Goal: Task Accomplishment & Management: Use online tool/utility

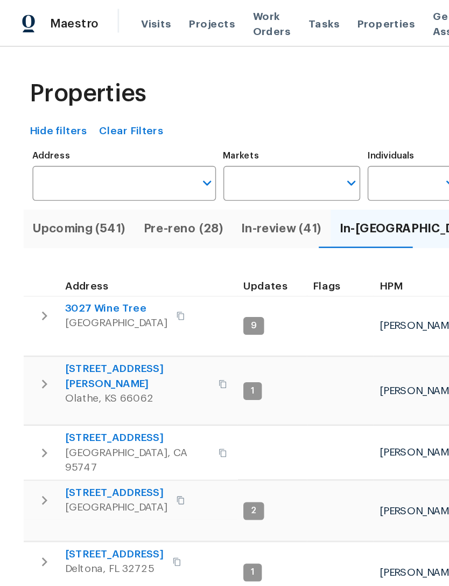
click at [251, 136] on icon "Open" at bounding box center [256, 133] width 13 height 13
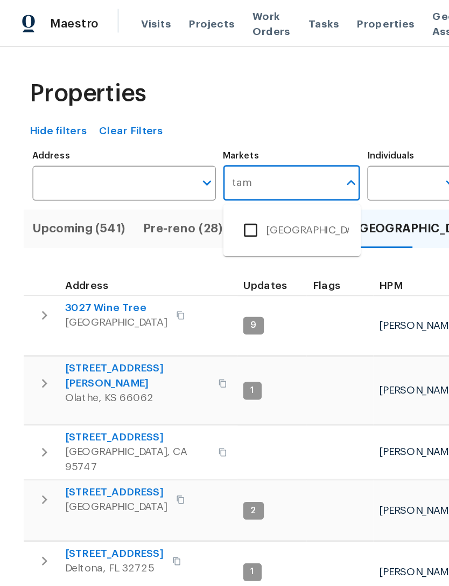
type input "tamp"
click at [181, 163] on input "checkbox" at bounding box center [182, 167] width 23 height 23
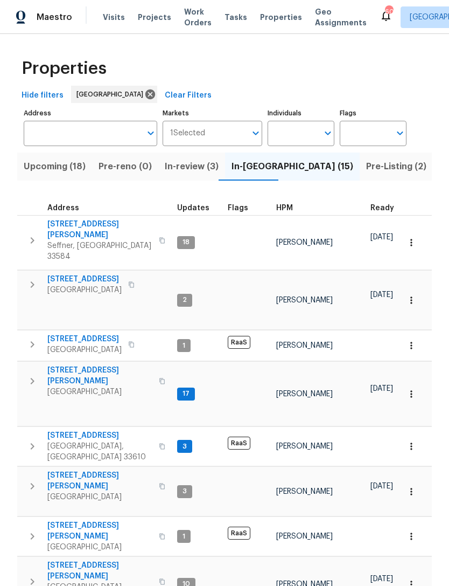
click at [65, 168] on span "Upcoming (18)" at bounding box center [55, 166] width 62 height 15
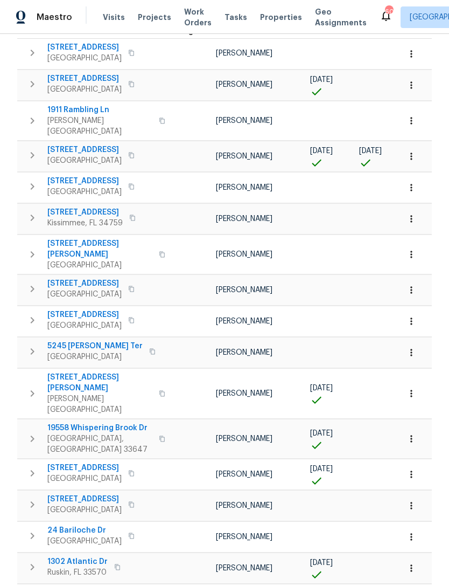
scroll to position [185, 0]
click at [410, 433] on icon "button" at bounding box center [411, 438] width 11 height 11
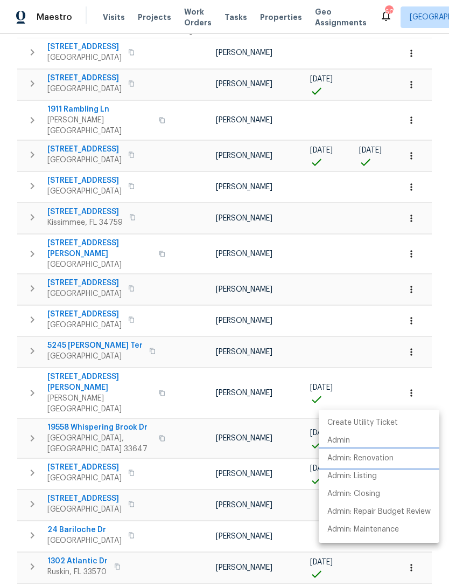
click at [389, 458] on p "Admin: Renovation" at bounding box center [361, 458] width 66 height 11
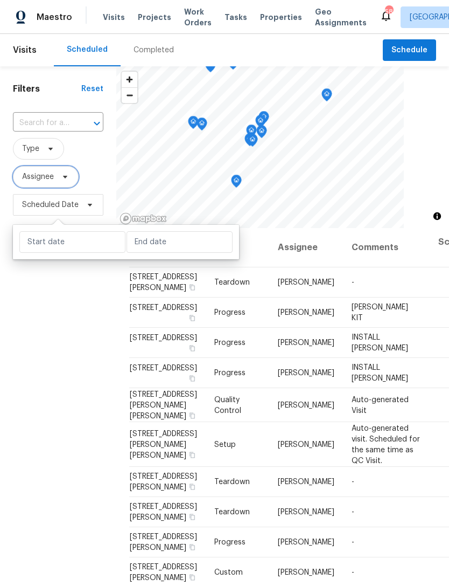
click at [33, 182] on span "Assignee" at bounding box center [38, 176] width 32 height 11
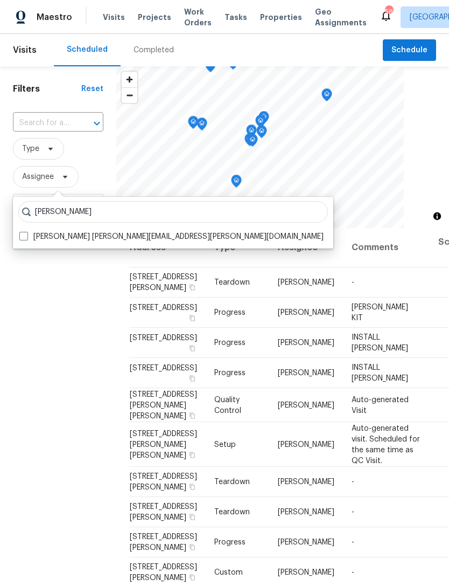
type input "Bobby fortin"
click at [25, 240] on label "Bobby Fortin robert.fortin@opendoor.com" at bounding box center [171, 236] width 304 height 11
click at [25, 238] on input "Bobby Fortin robert.fortin@opendoor.com" at bounding box center [22, 234] width 7 height 7
checkbox input "true"
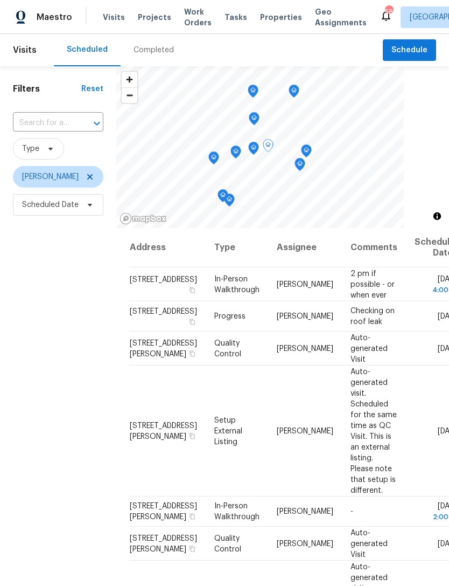
click at [0, 0] on icon at bounding box center [0, 0] width 0 height 0
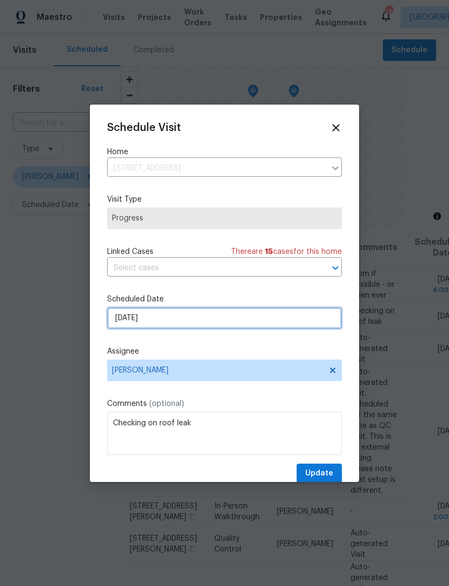
click at [250, 324] on input "9/8/2025" at bounding box center [224, 318] width 235 height 22
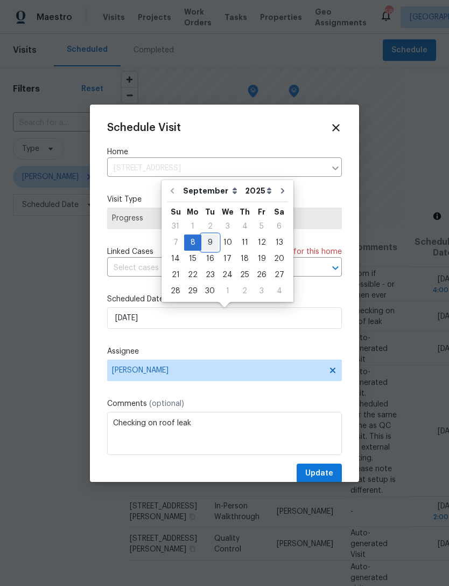
click at [206, 243] on div "9" at bounding box center [210, 242] width 17 height 15
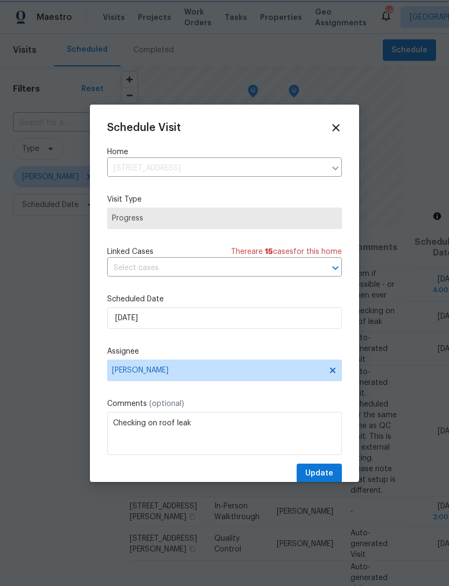
type input "9/9/2025"
click at [327, 476] on span "Update" at bounding box center [320, 473] width 28 height 13
